Goal: Information Seeking & Learning: Learn about a topic

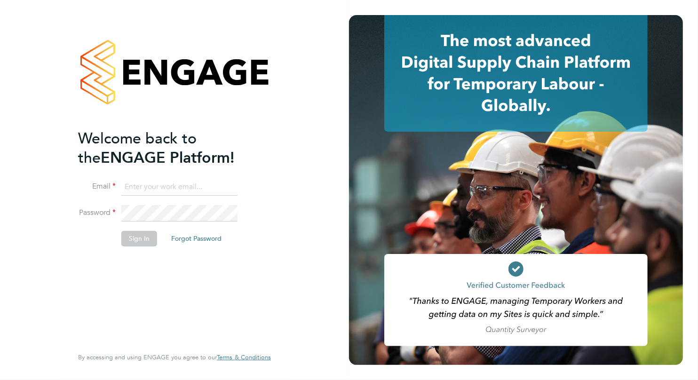
type input "Rebecca.mires@berryrecruitment.co.uk"
click at [136, 240] on button "Sign In" at bounding box center [139, 238] width 36 height 15
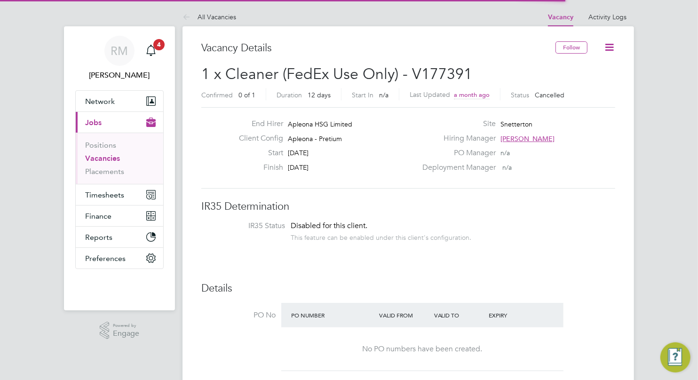
scroll to position [28, 65]
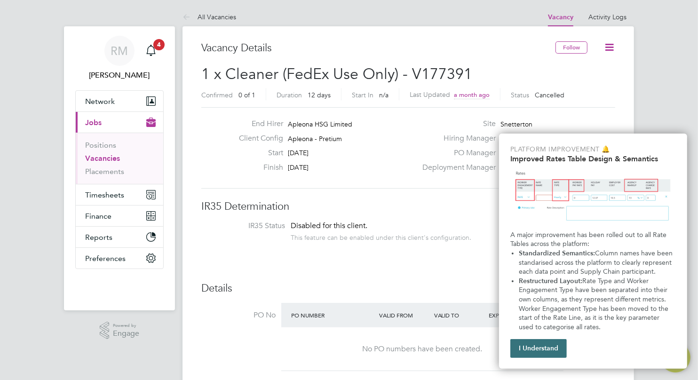
click at [543, 352] on button "I Understand" at bounding box center [538, 348] width 56 height 19
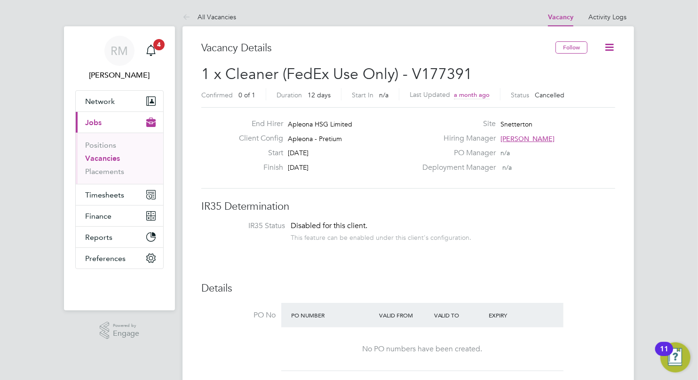
click at [98, 157] on link "Vacancies" at bounding box center [102, 158] width 35 height 9
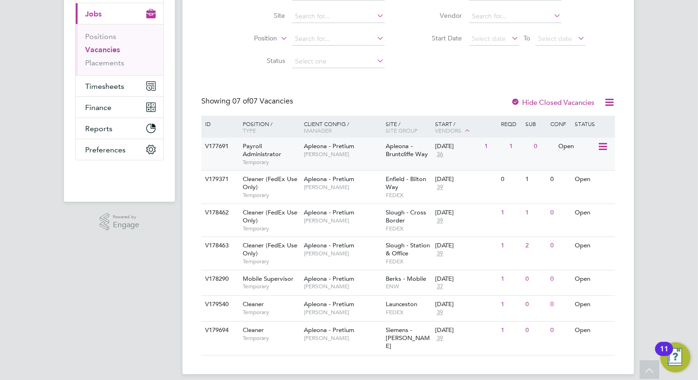
scroll to position [62, 0]
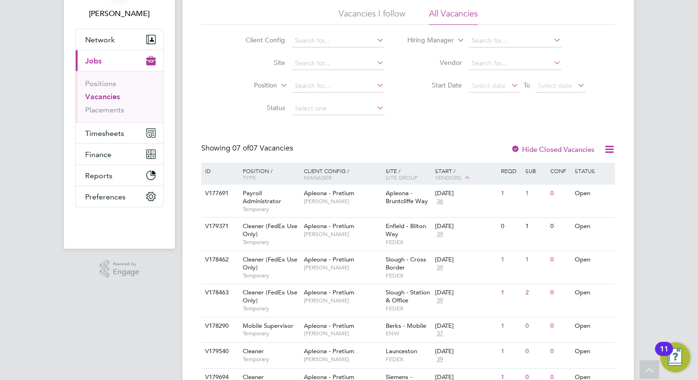
click at [607, 151] on icon at bounding box center [609, 149] width 12 height 12
click at [606, 150] on icon at bounding box center [609, 149] width 12 height 12
click at [568, 147] on label "Hide Closed Vacancies" at bounding box center [553, 149] width 84 height 9
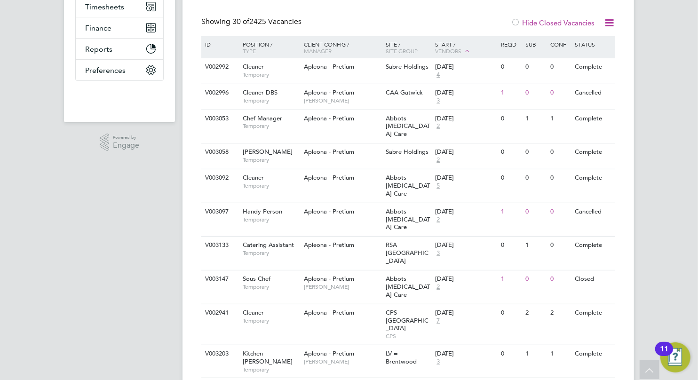
scroll to position [141, 0]
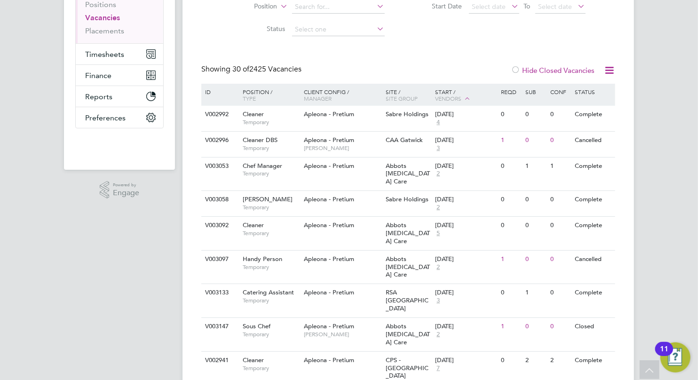
click at [469, 100] on icon at bounding box center [467, 98] width 8 height 8
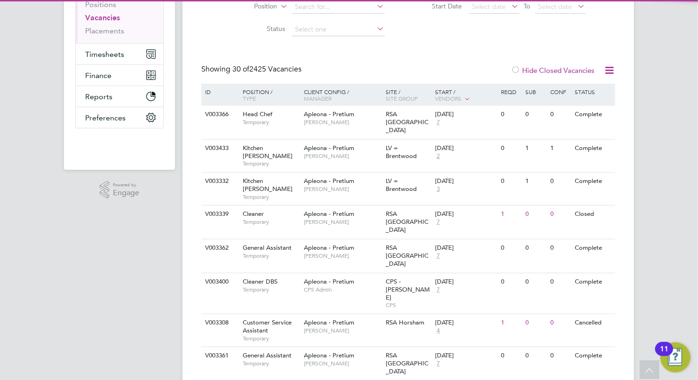
click at [469, 100] on icon at bounding box center [467, 98] width 8 height 8
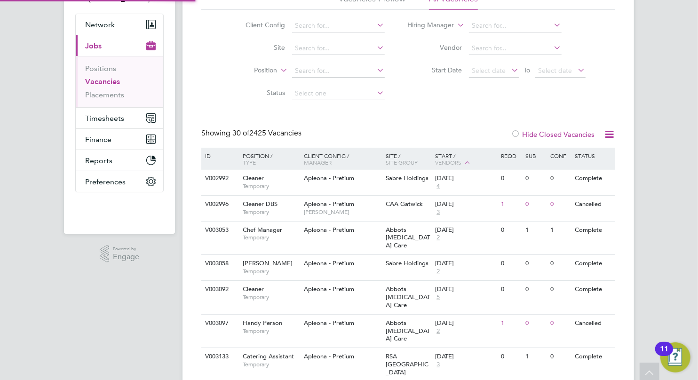
scroll to position [0, 0]
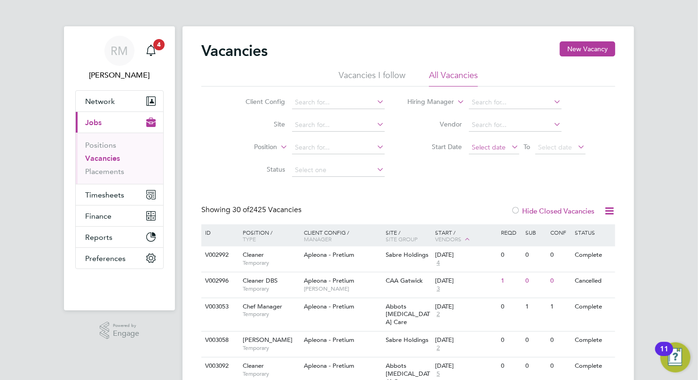
click at [491, 144] on span "Select date" at bounding box center [489, 147] width 34 height 8
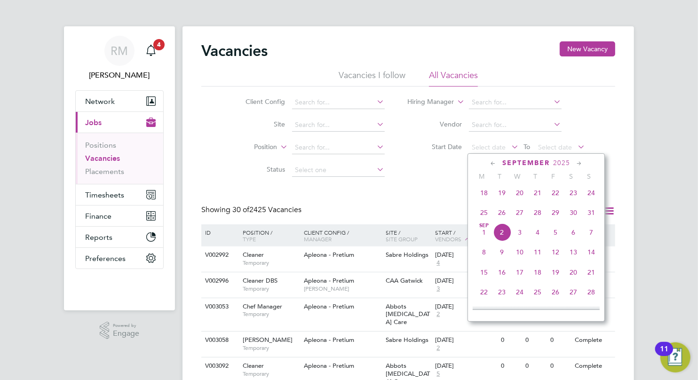
click at [500, 237] on span "2" at bounding box center [502, 232] width 18 height 18
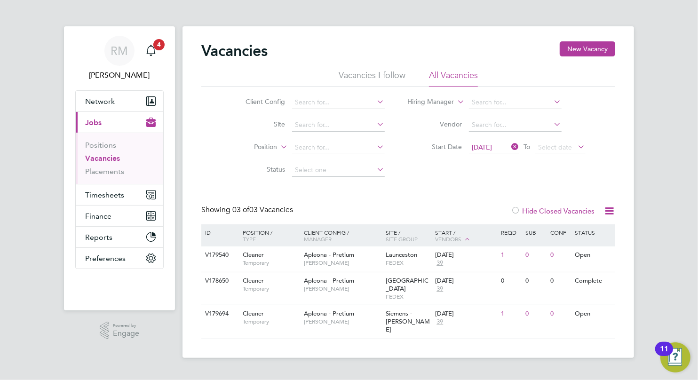
click at [510, 150] on icon at bounding box center [510, 146] width 0 height 13
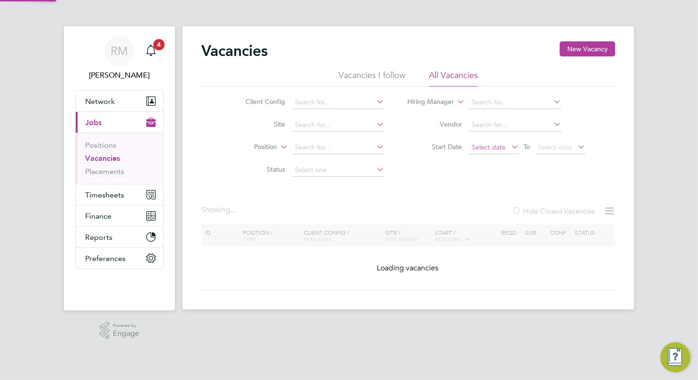
click at [483, 142] on span "Select date" at bounding box center [494, 148] width 50 height 13
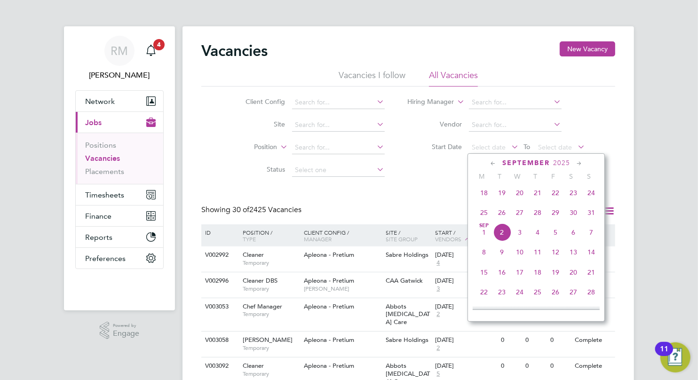
click at [486, 195] on span "18" at bounding box center [484, 193] width 18 height 18
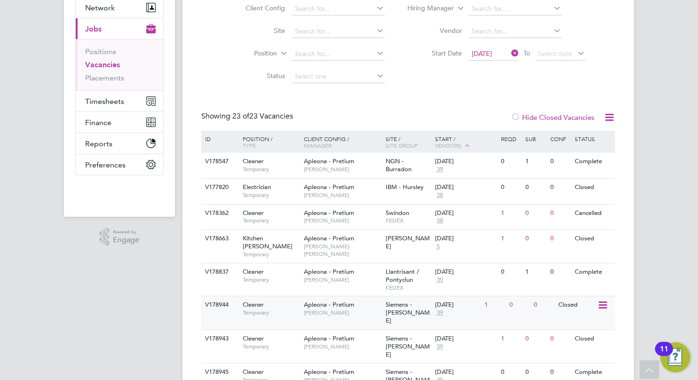
scroll to position [47, 0]
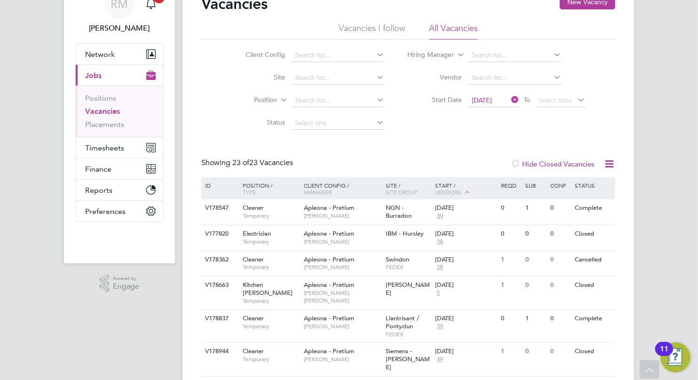
click at [574, 165] on label "Hide Closed Vacancies" at bounding box center [553, 163] width 84 height 9
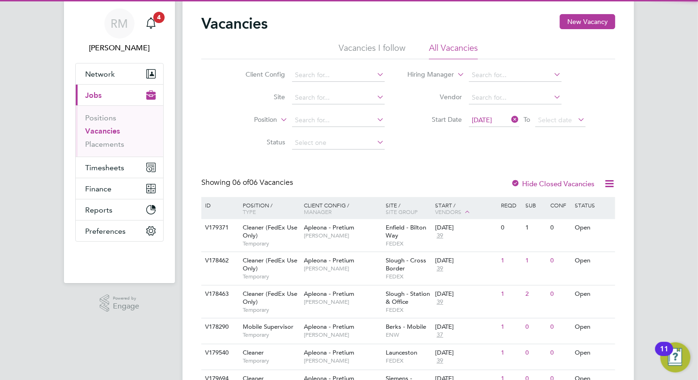
scroll to position [76, 0]
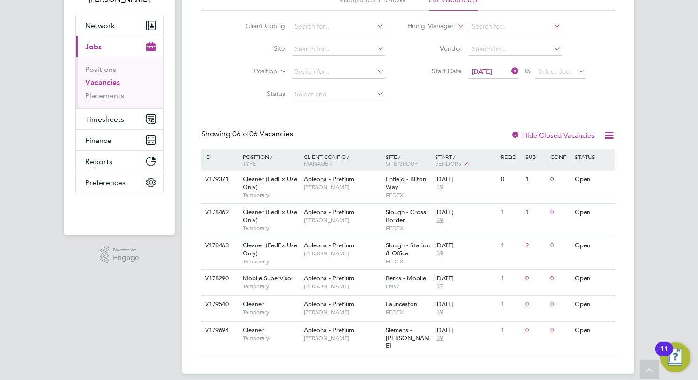
click at [492, 70] on span "[DATE]" at bounding box center [482, 71] width 20 height 8
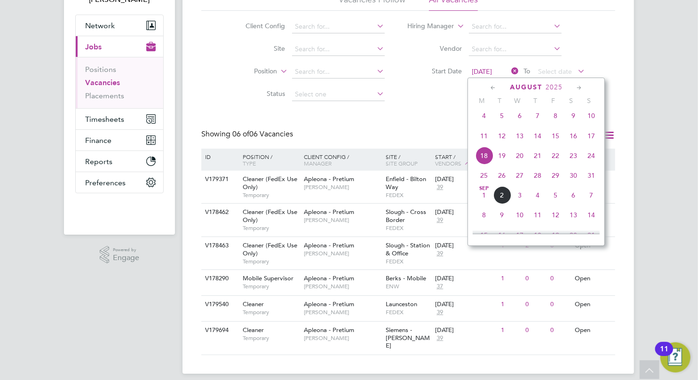
click at [490, 87] on icon at bounding box center [493, 88] width 9 height 10
click at [509, 164] on span "15" at bounding box center [502, 158] width 18 height 18
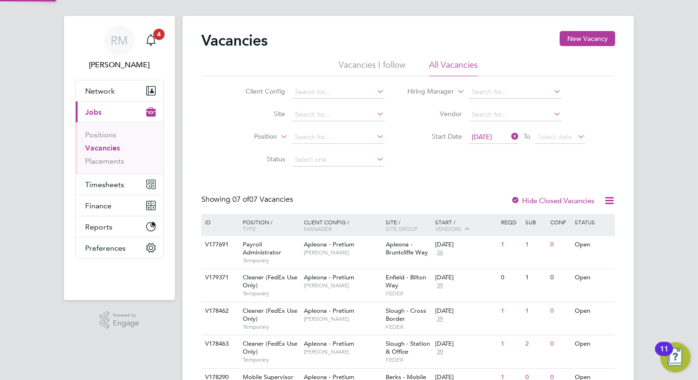
scroll to position [109, 0]
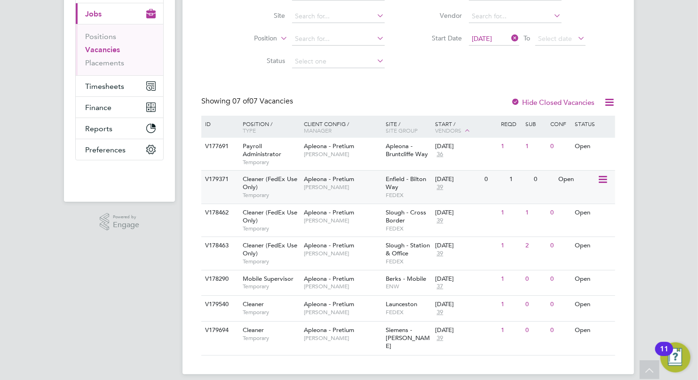
click at [337, 184] on span "[PERSON_NAME]" at bounding box center [343, 187] width 78 height 8
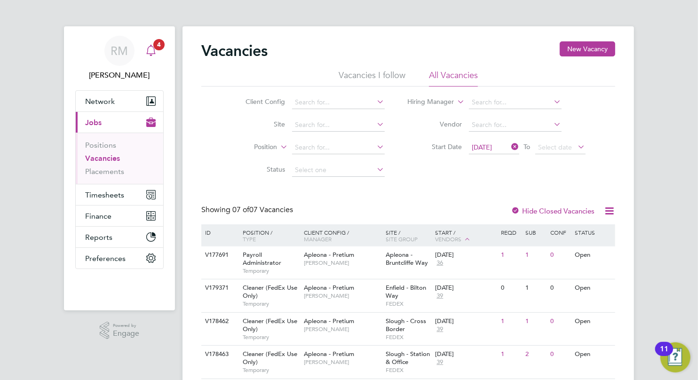
click at [153, 49] on icon "Main navigation" at bounding box center [150, 50] width 11 height 11
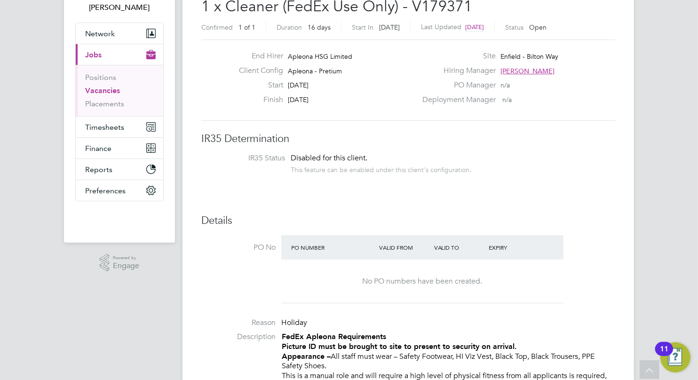
scroll to position [47, 0]
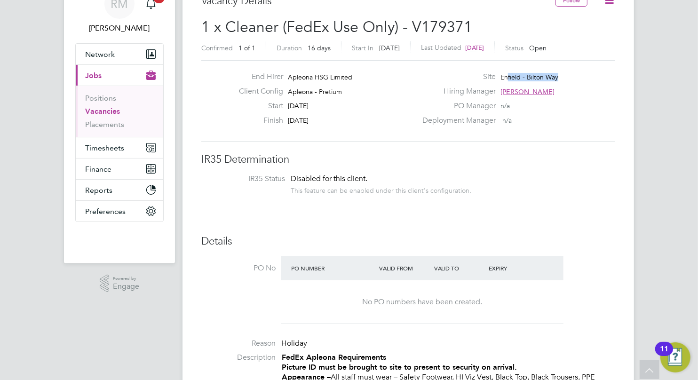
drag, startPoint x: 572, startPoint y: 76, endPoint x: 504, endPoint y: 78, distance: 68.2
click at [504, 78] on div "Site Enfield - Bilton Way" at bounding box center [518, 79] width 202 height 15
